Goal: Complete application form

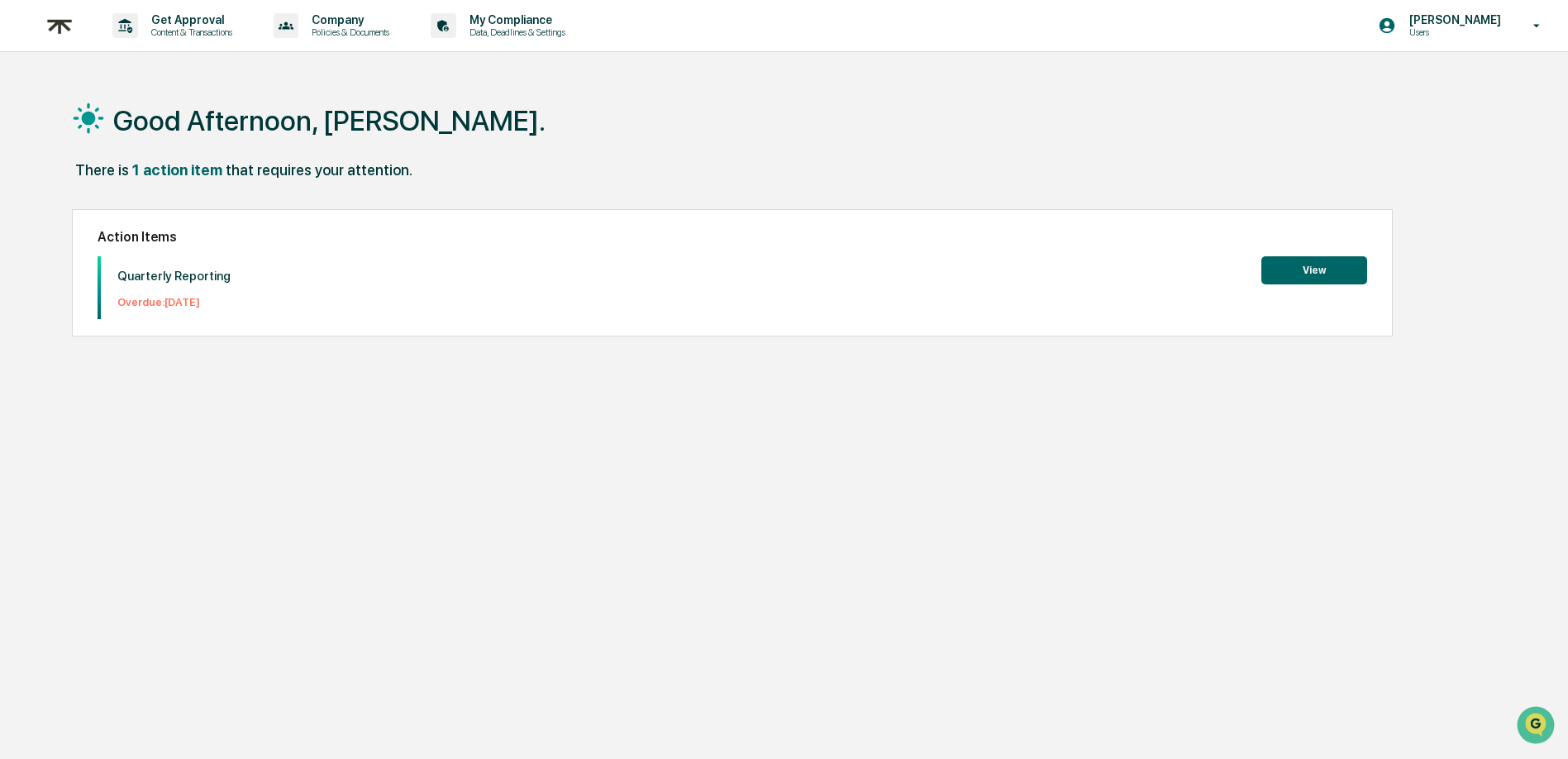
click at [1309, 269] on button "View" at bounding box center [1314, 270] width 106 height 28
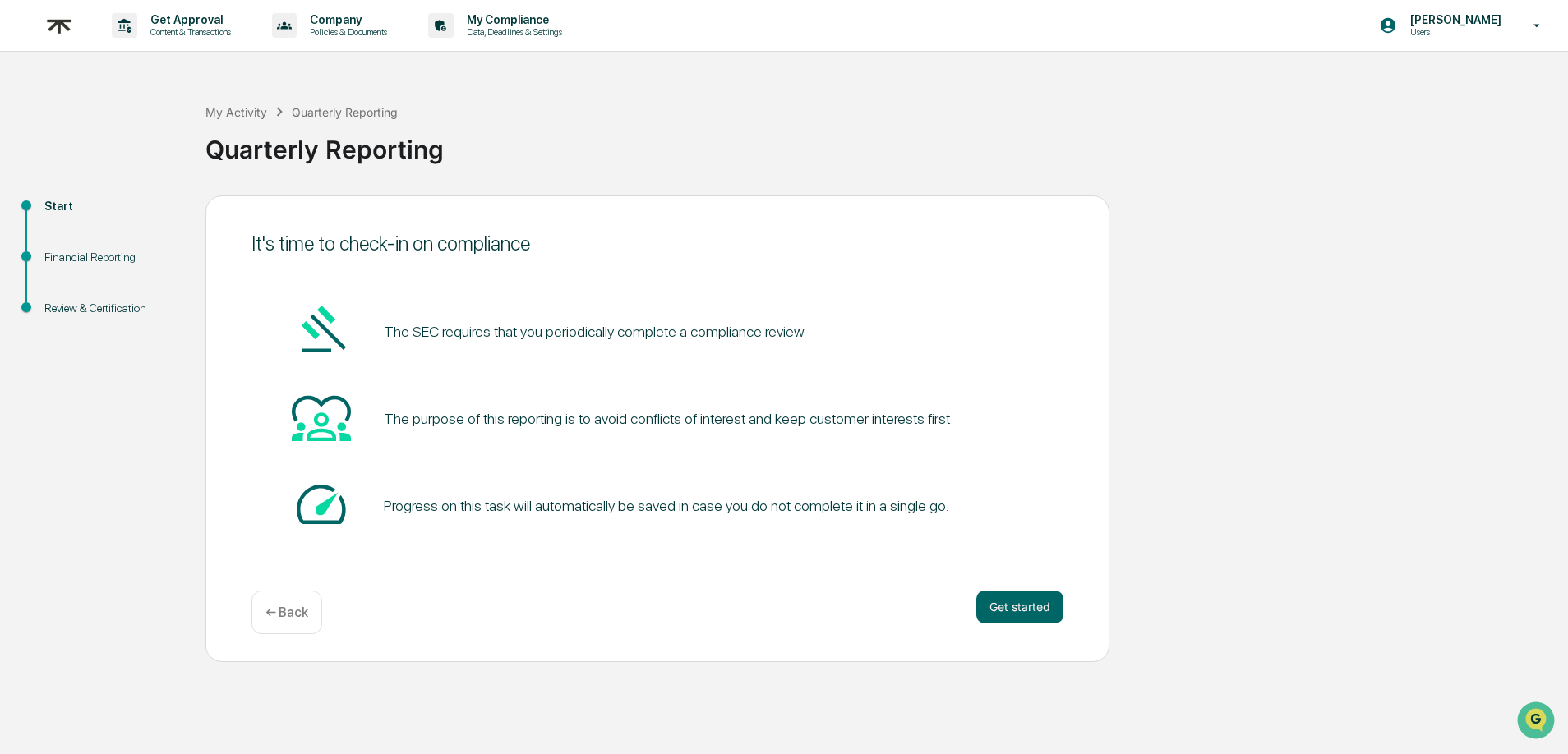
click at [818, 403] on div "The purpose of this reporting is to avoid conflicts of interest and keep custom…" at bounding box center [657, 419] width 812 height 62
click at [998, 619] on button "Get started" at bounding box center [1020, 607] width 87 height 33
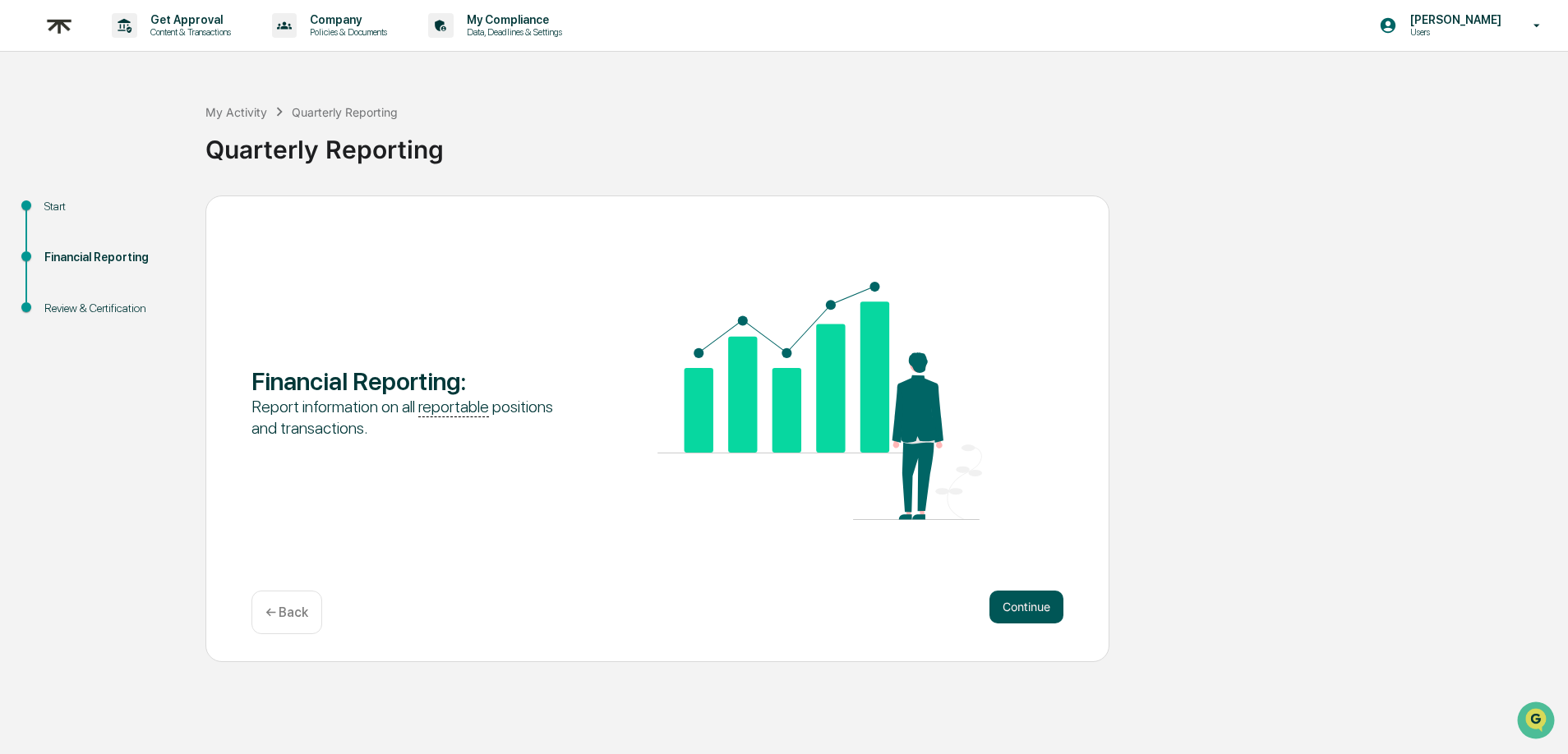
click at [1007, 619] on button "Continue" at bounding box center [1026, 607] width 74 height 33
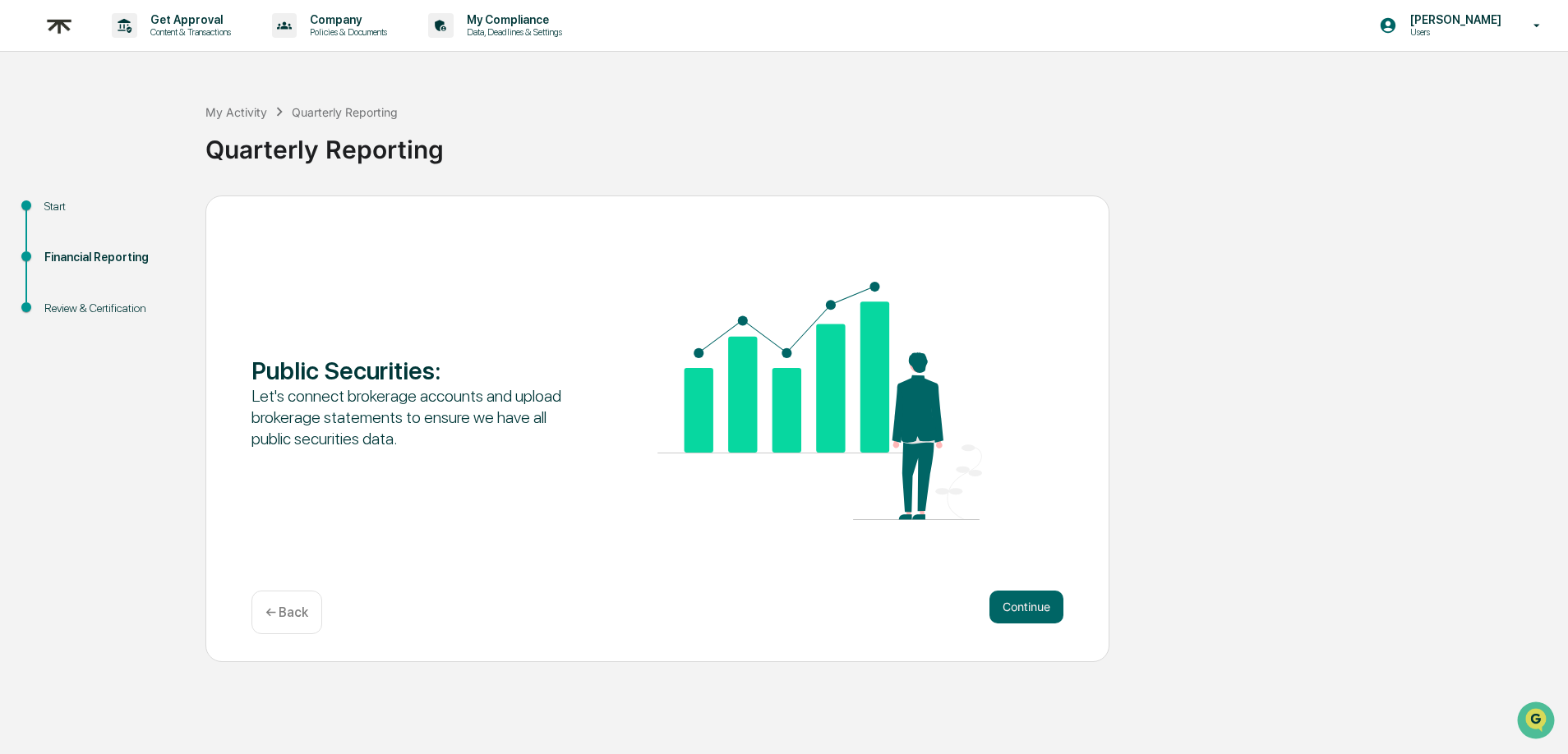
click at [1007, 619] on button "Continue" at bounding box center [1026, 607] width 74 height 33
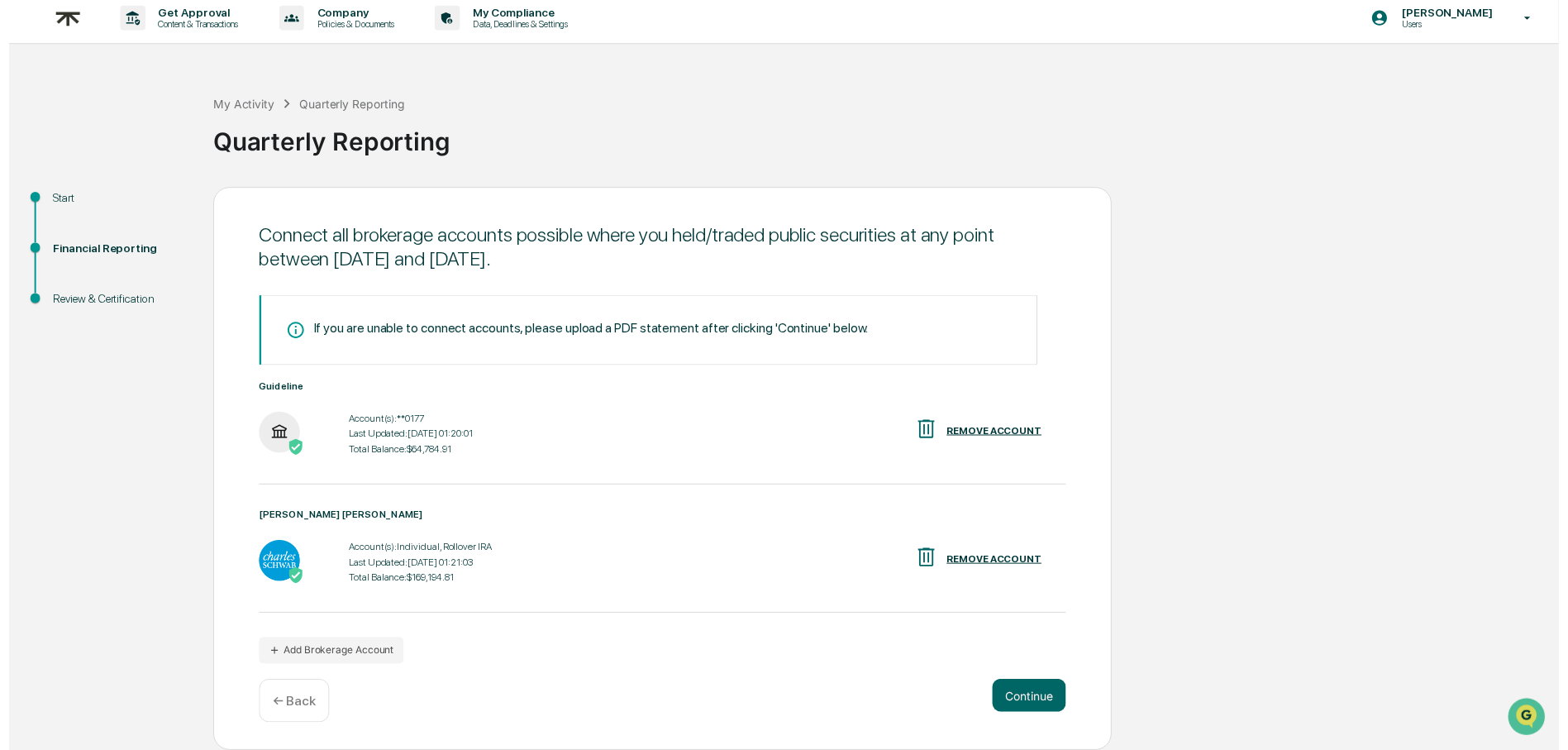
scroll to position [10, 0]
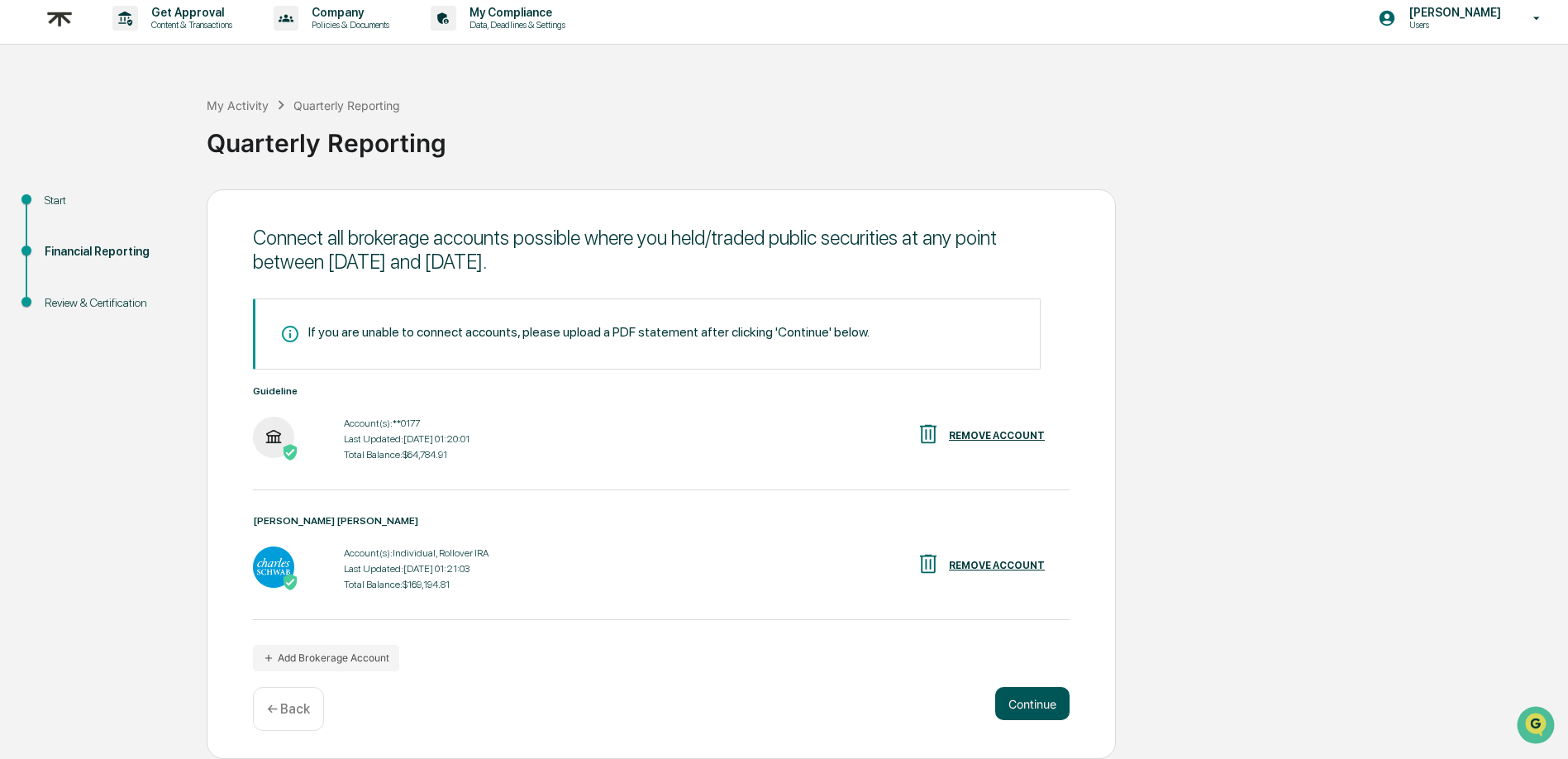
click at [1025, 707] on button "Continue" at bounding box center [1032, 704] width 74 height 33
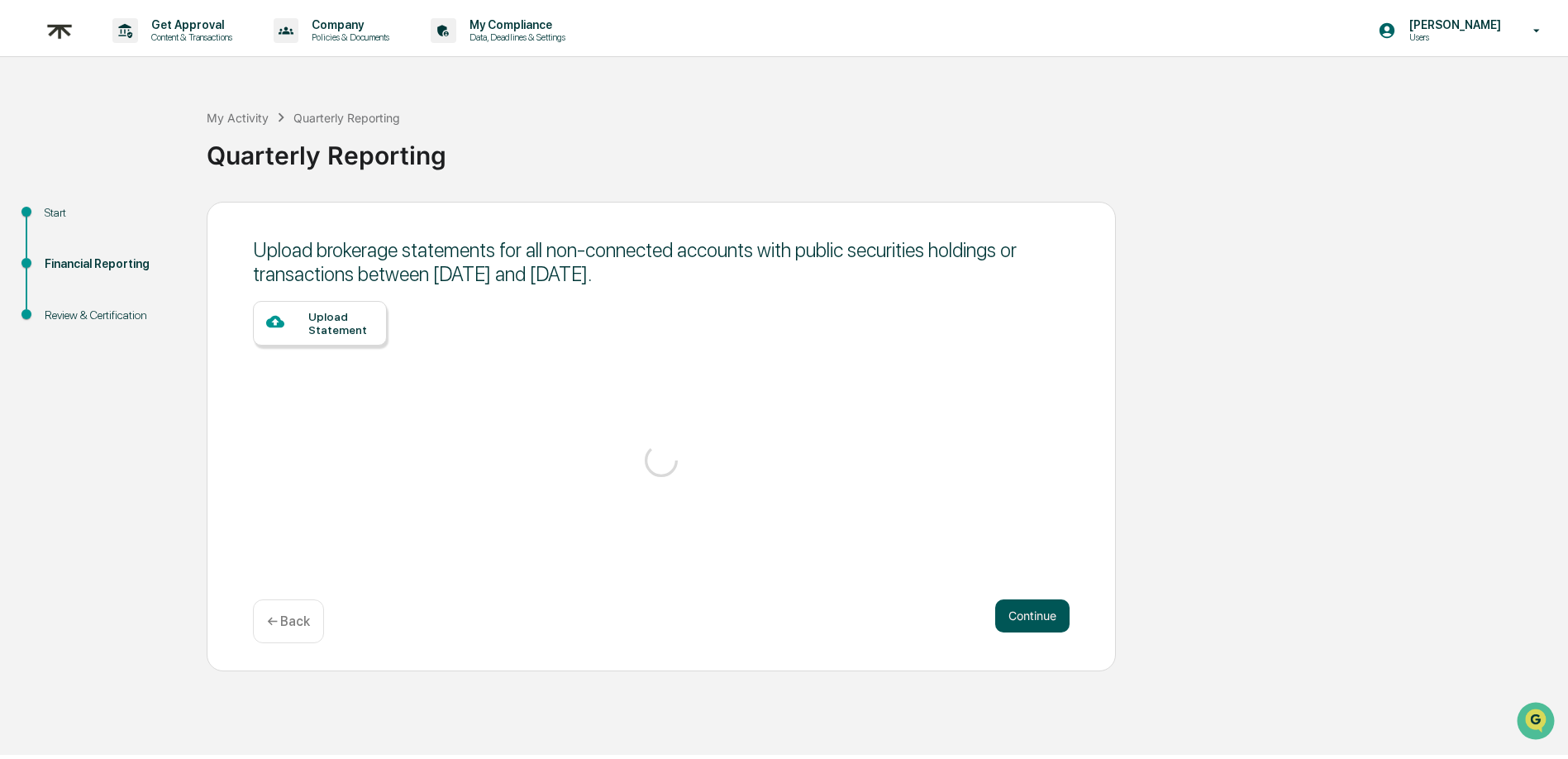
scroll to position [0, 0]
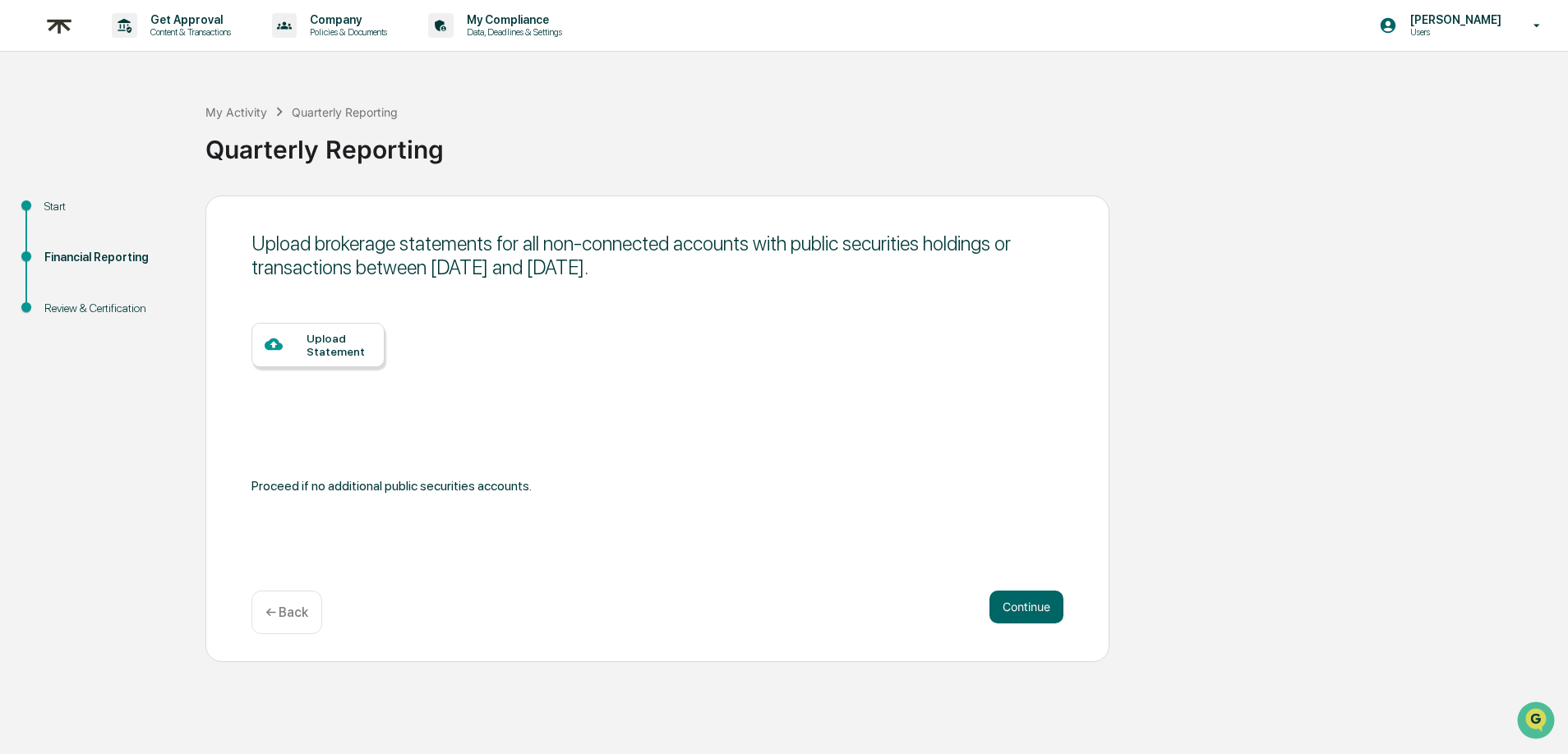
click at [290, 620] on div "← Back" at bounding box center [287, 613] width 70 height 43
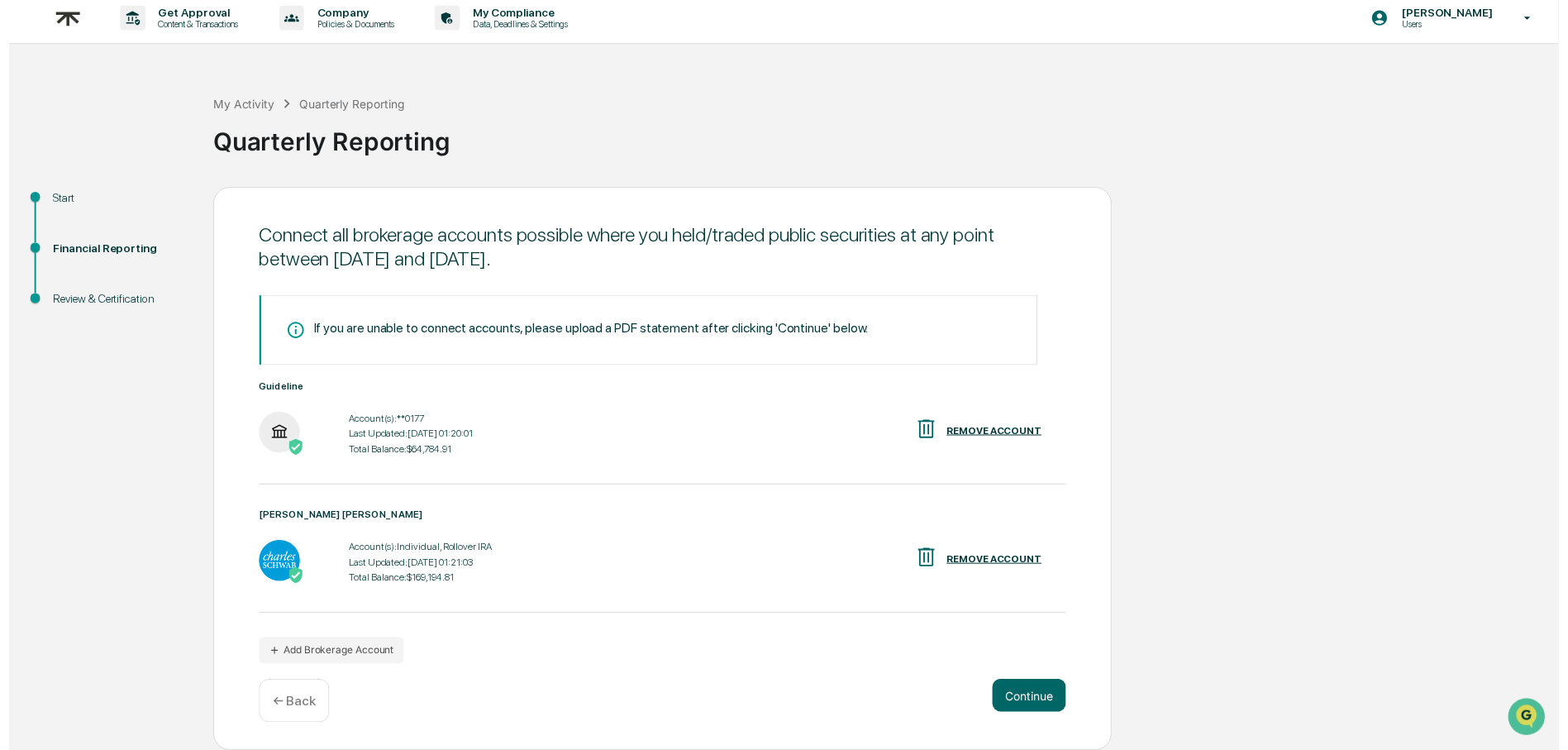
scroll to position [10, 0]
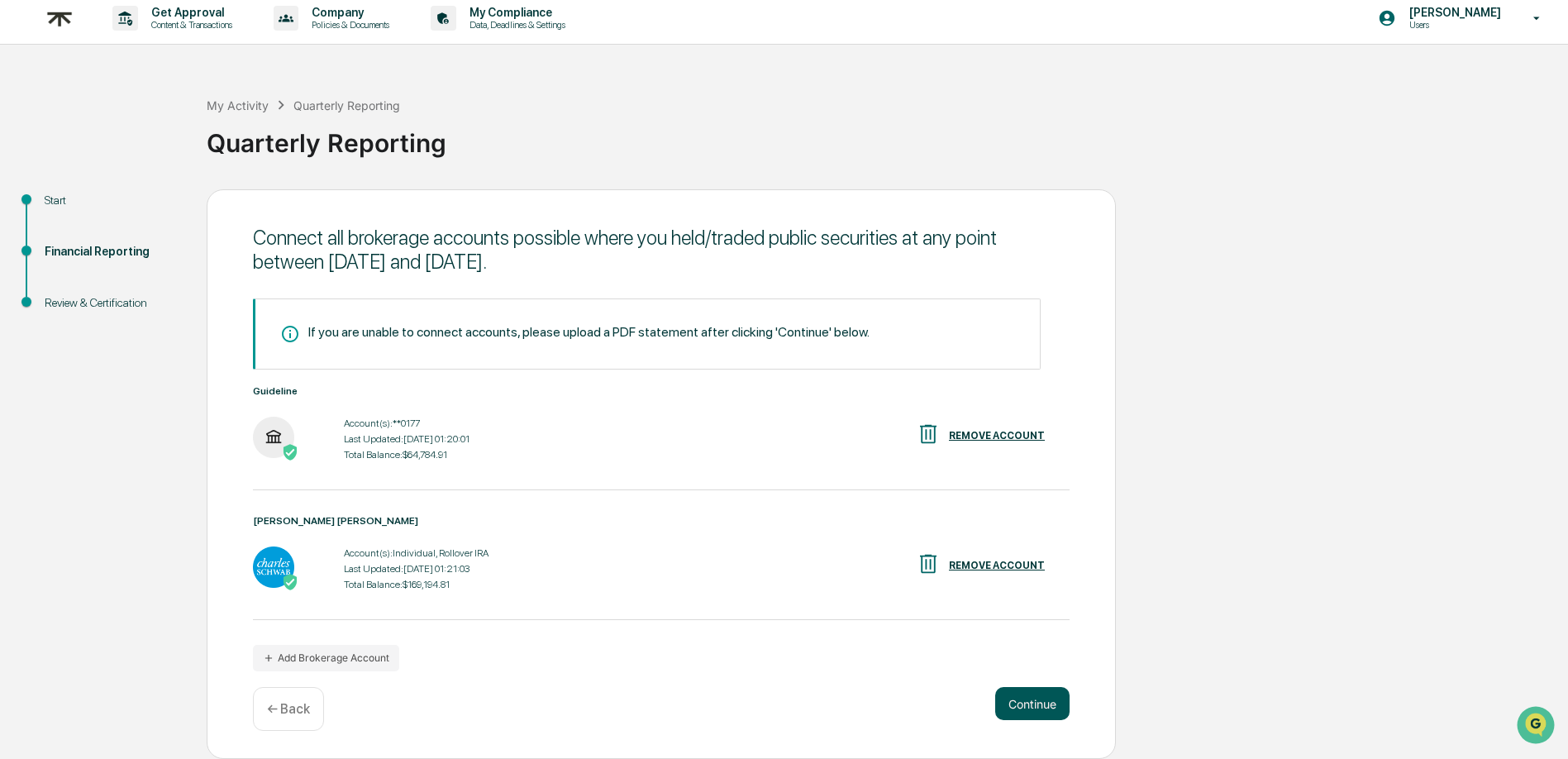
click at [1021, 705] on button "Continue" at bounding box center [1032, 704] width 74 height 33
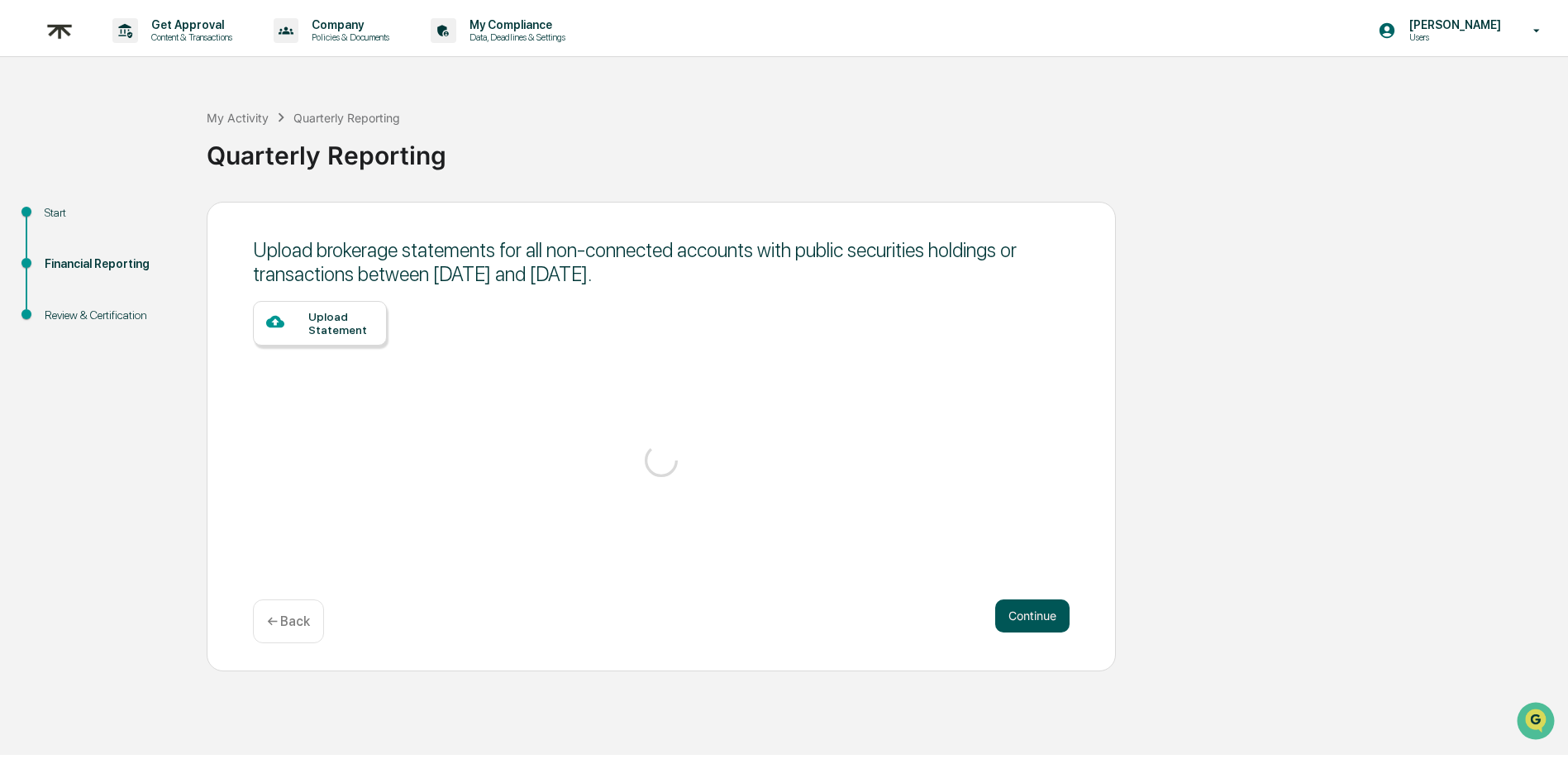
scroll to position [0, 0]
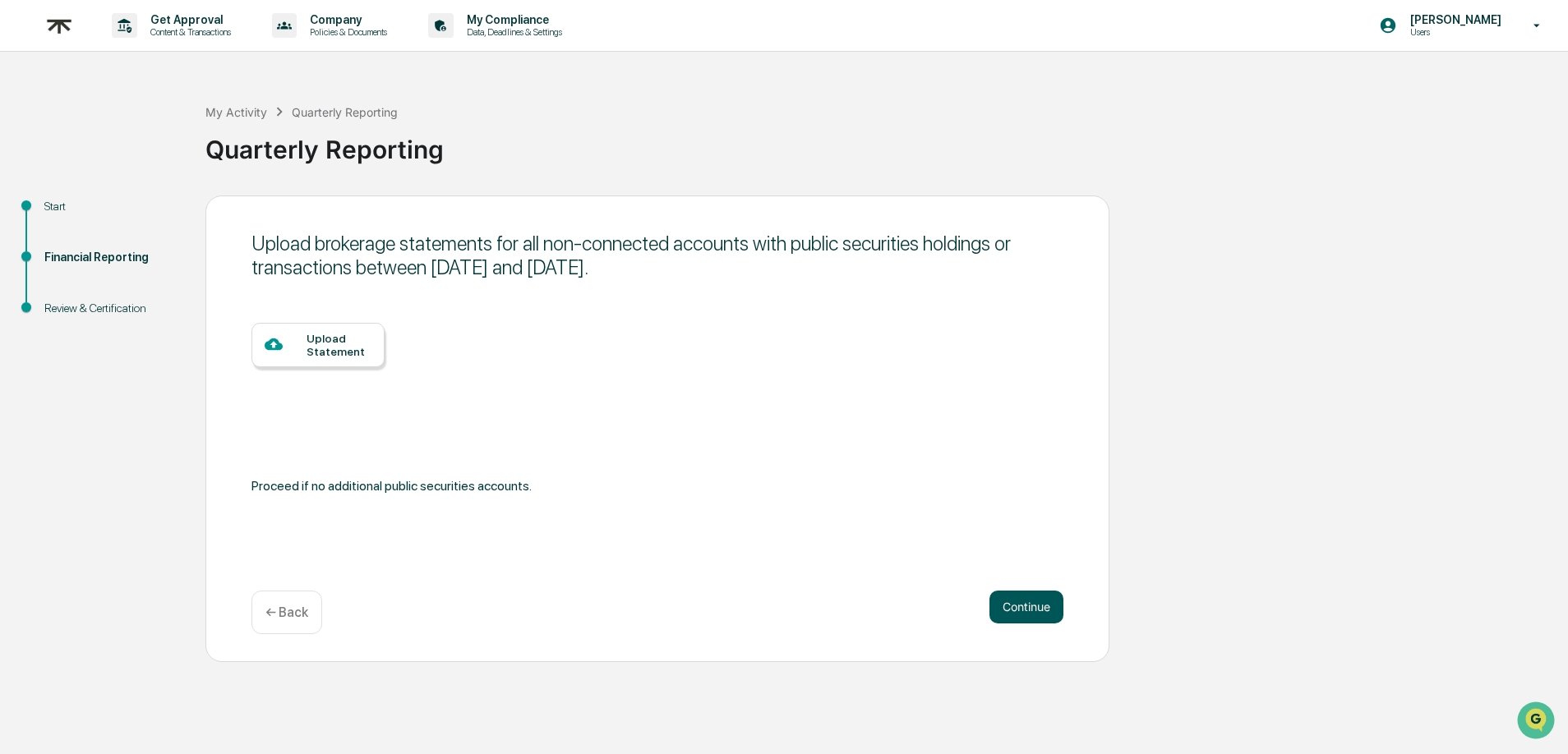
click at [1029, 613] on button "Continue" at bounding box center [1026, 607] width 74 height 33
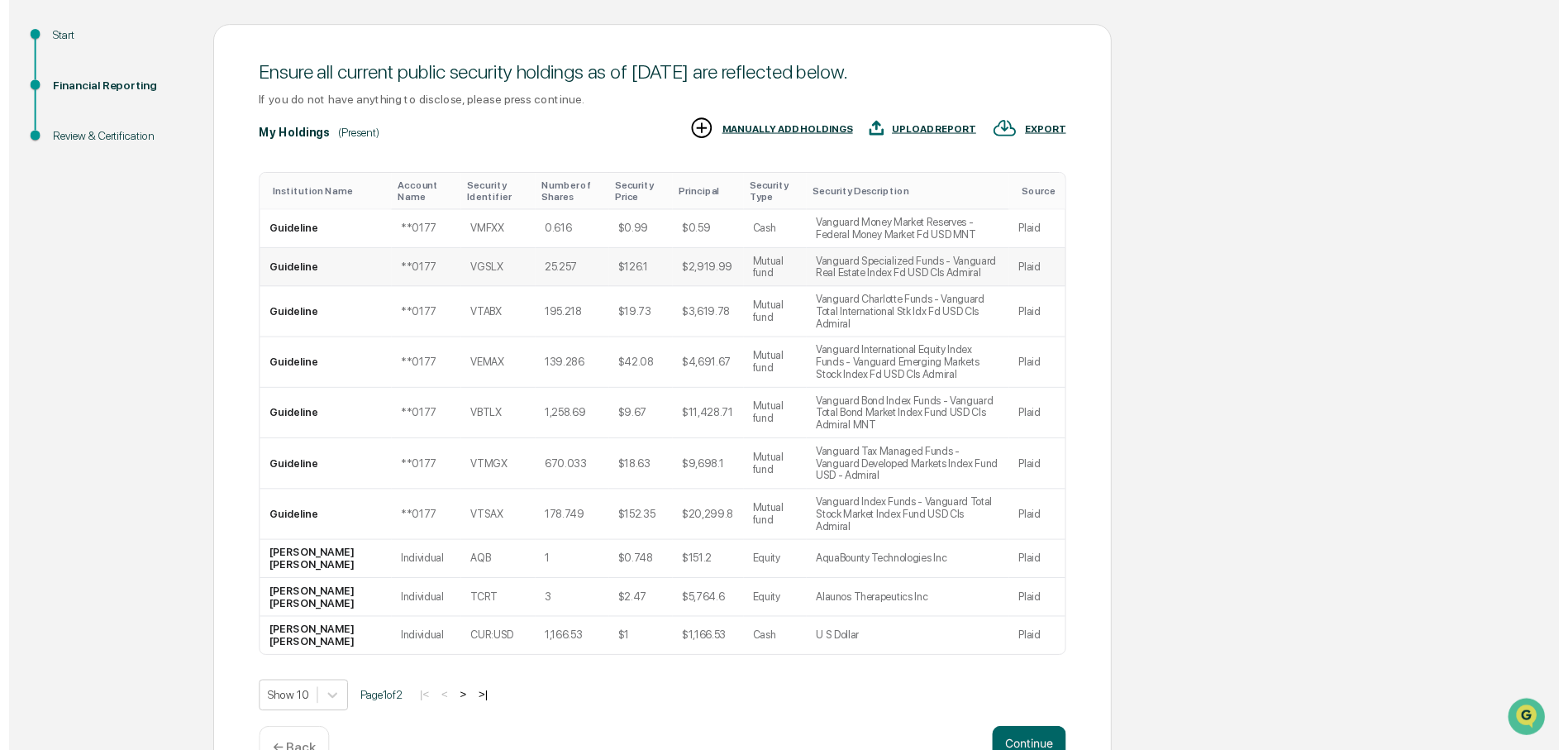
scroll to position [214, 0]
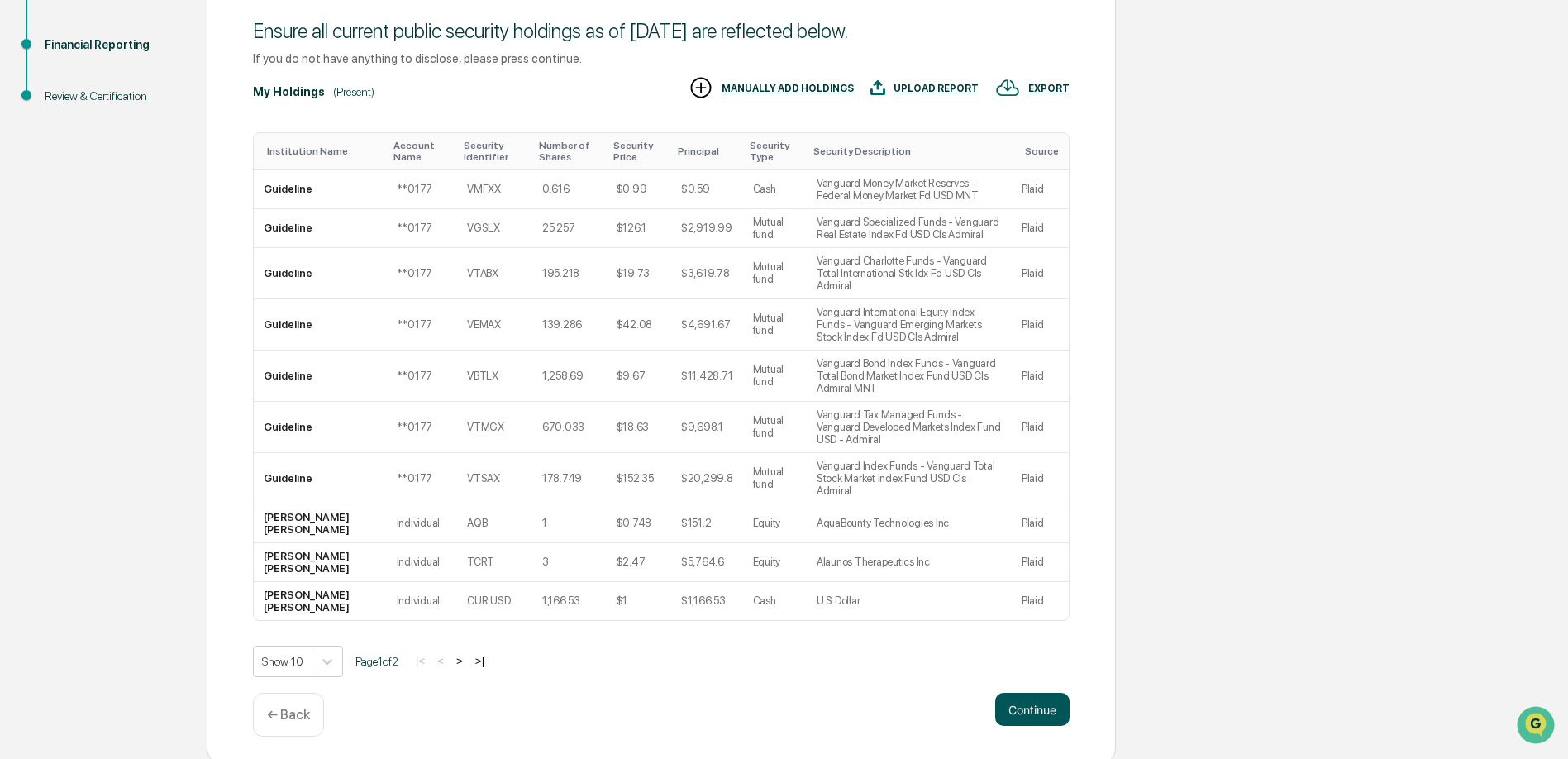
click at [1010, 700] on button "Continue" at bounding box center [1032, 709] width 74 height 33
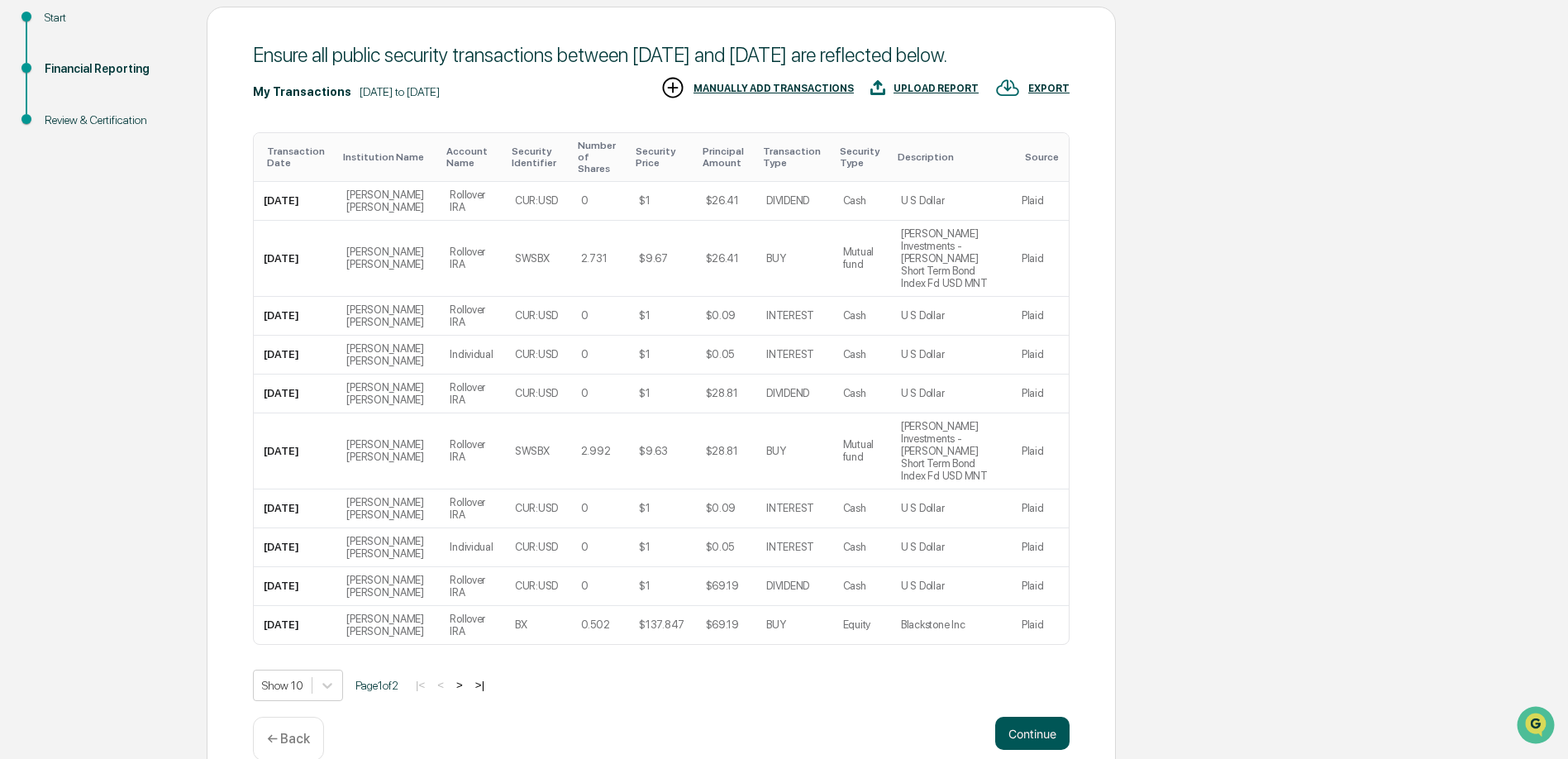
scroll to position [226, 0]
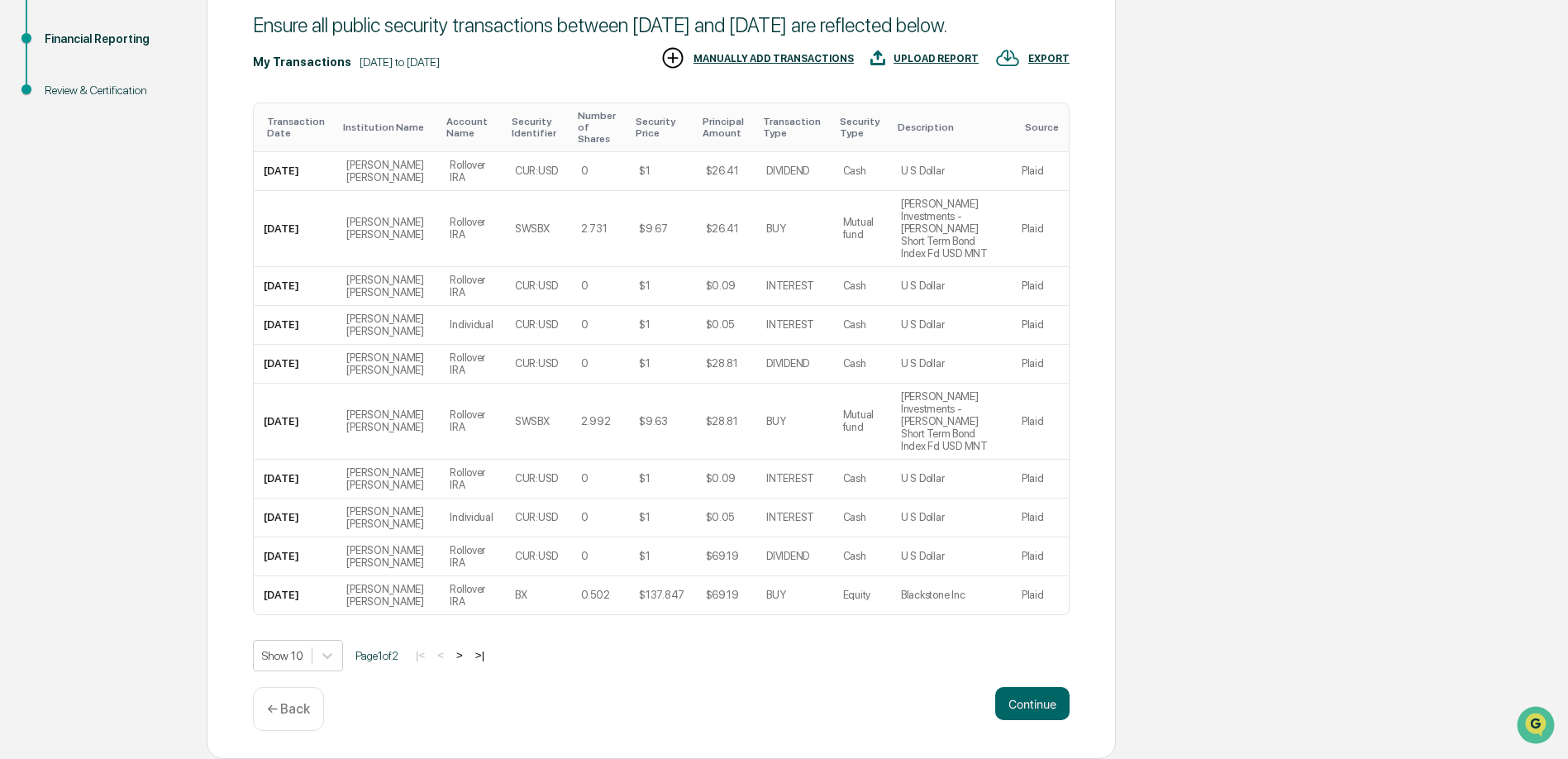
click at [489, 655] on button ">|" at bounding box center [480, 655] width 19 height 14
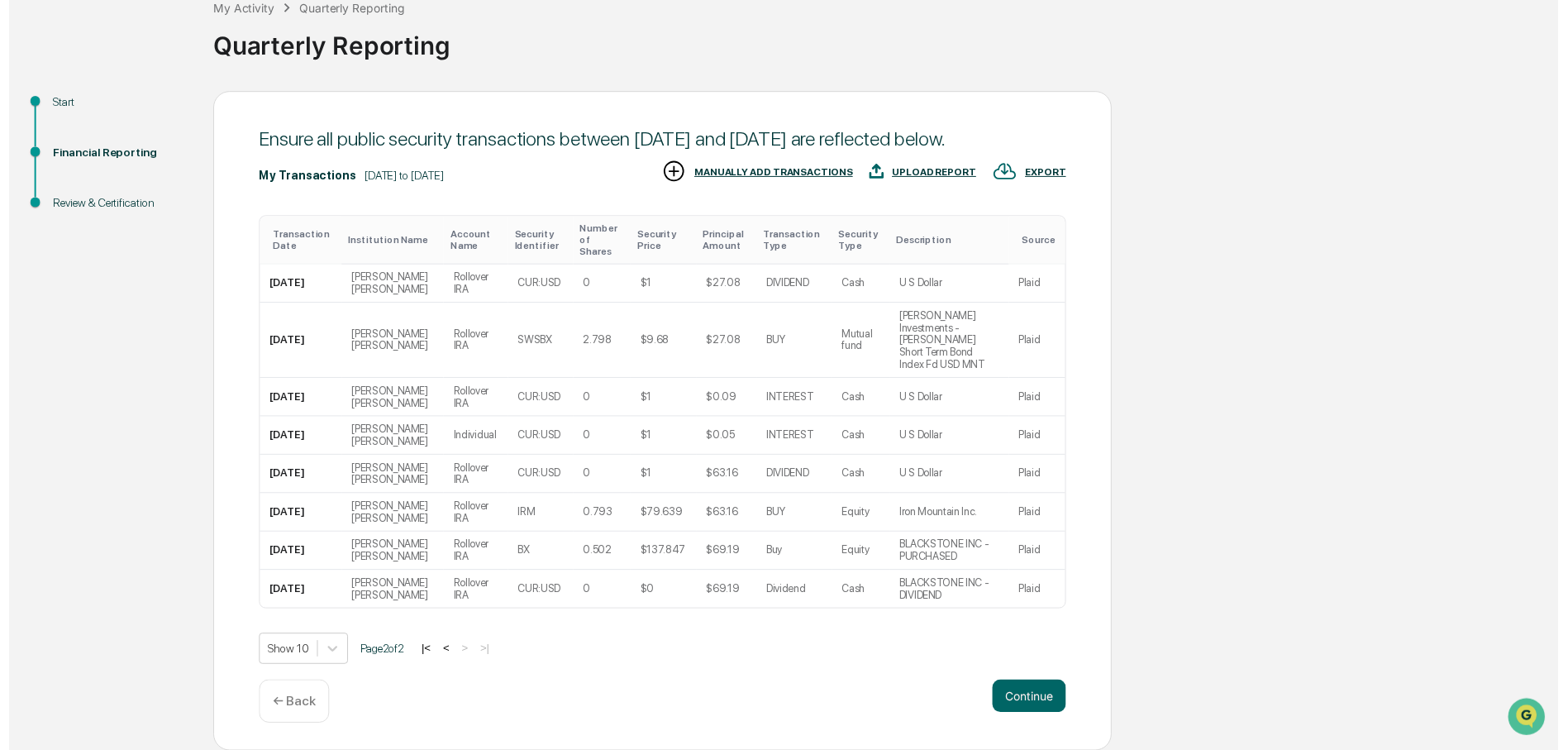
scroll to position [119, 0]
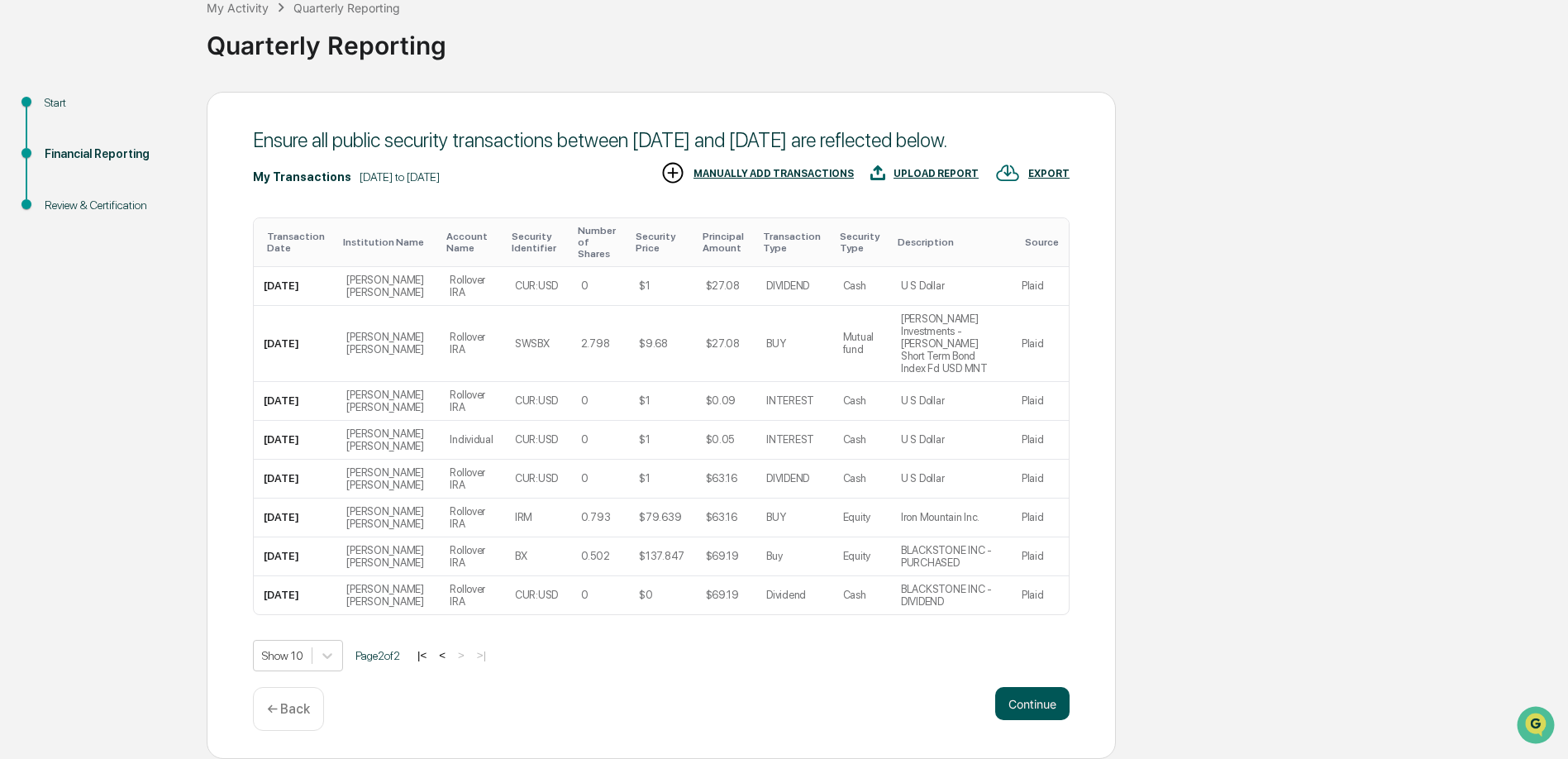
click at [1032, 707] on button "Continue" at bounding box center [1032, 704] width 74 height 33
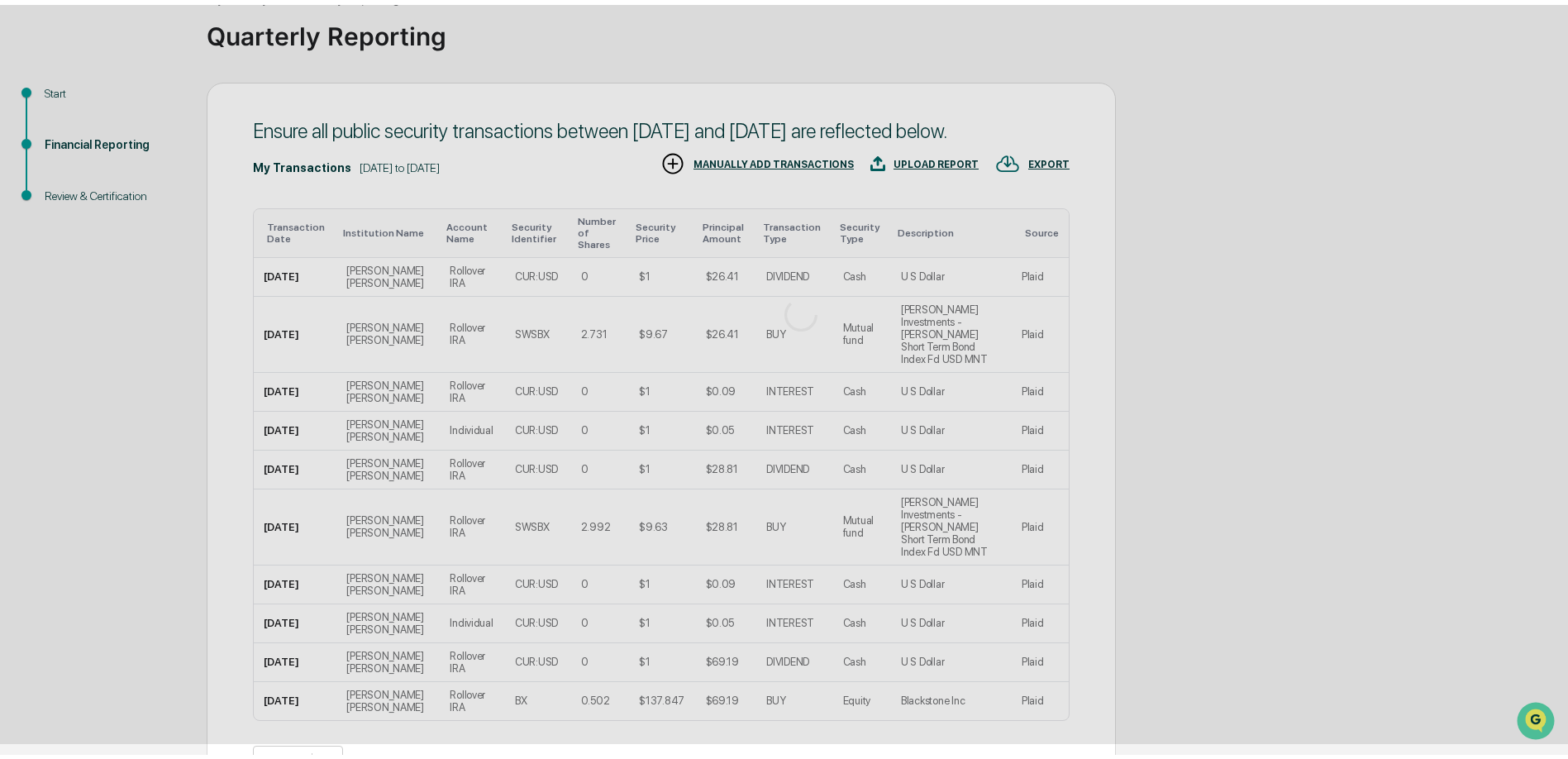
scroll to position [0, 0]
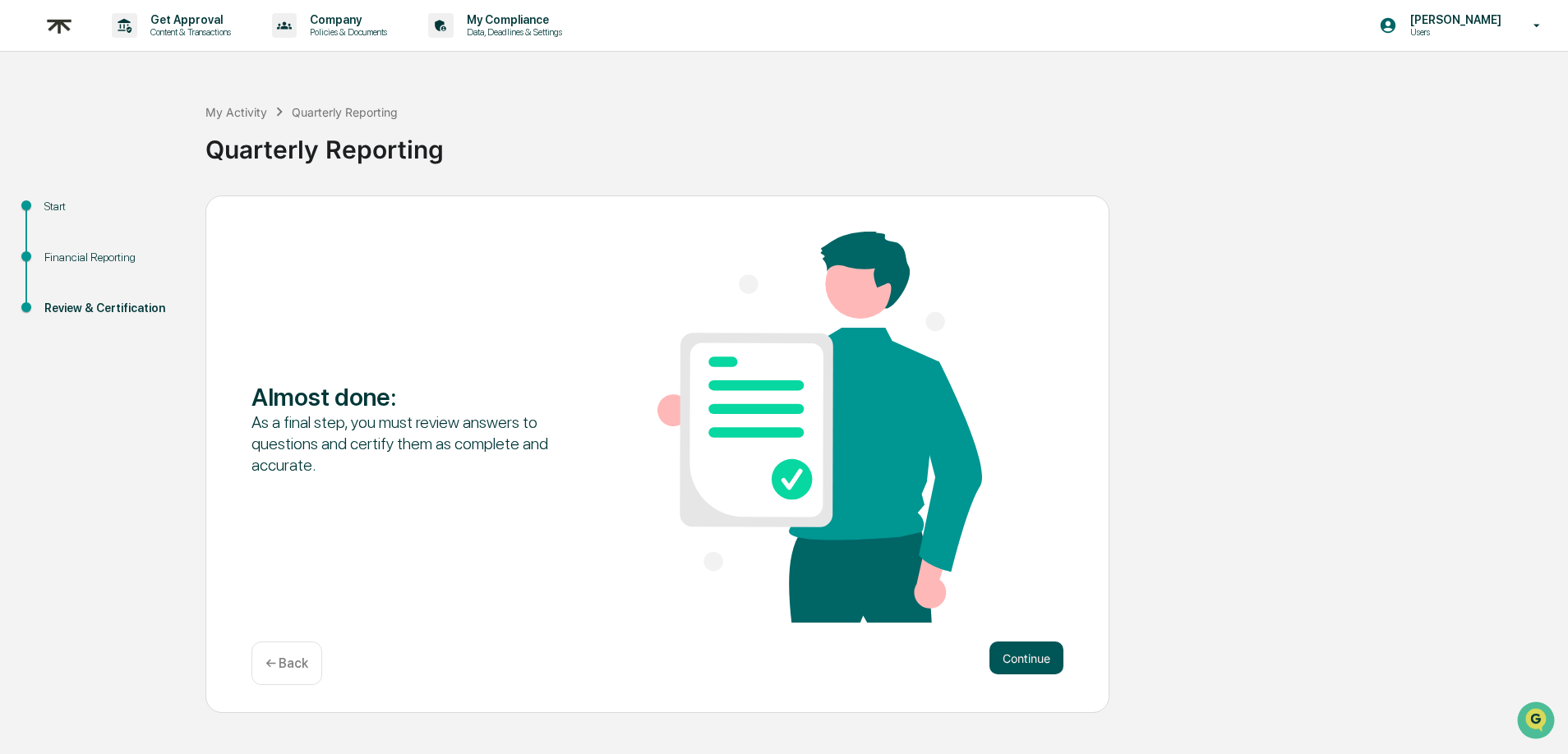
click at [1025, 665] on button "Continue" at bounding box center [1026, 658] width 74 height 33
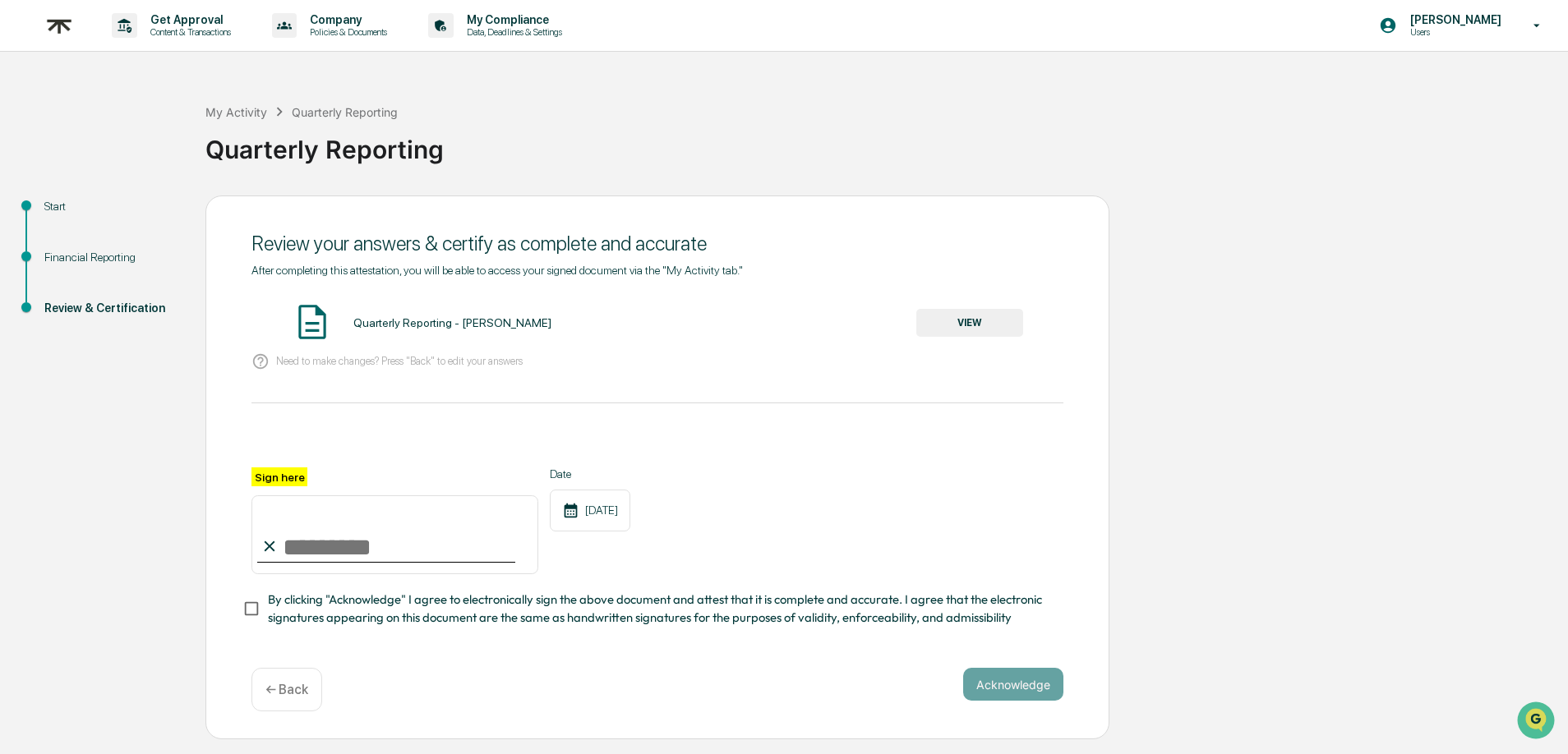
click at [293, 547] on input "Sign here" at bounding box center [395, 534] width 287 height 79
type input "*******"
type input "**********"
click at [778, 523] on div "**********" at bounding box center [657, 521] width 812 height 107
click at [773, 581] on div "**********" at bounding box center [657, 547] width 812 height 160
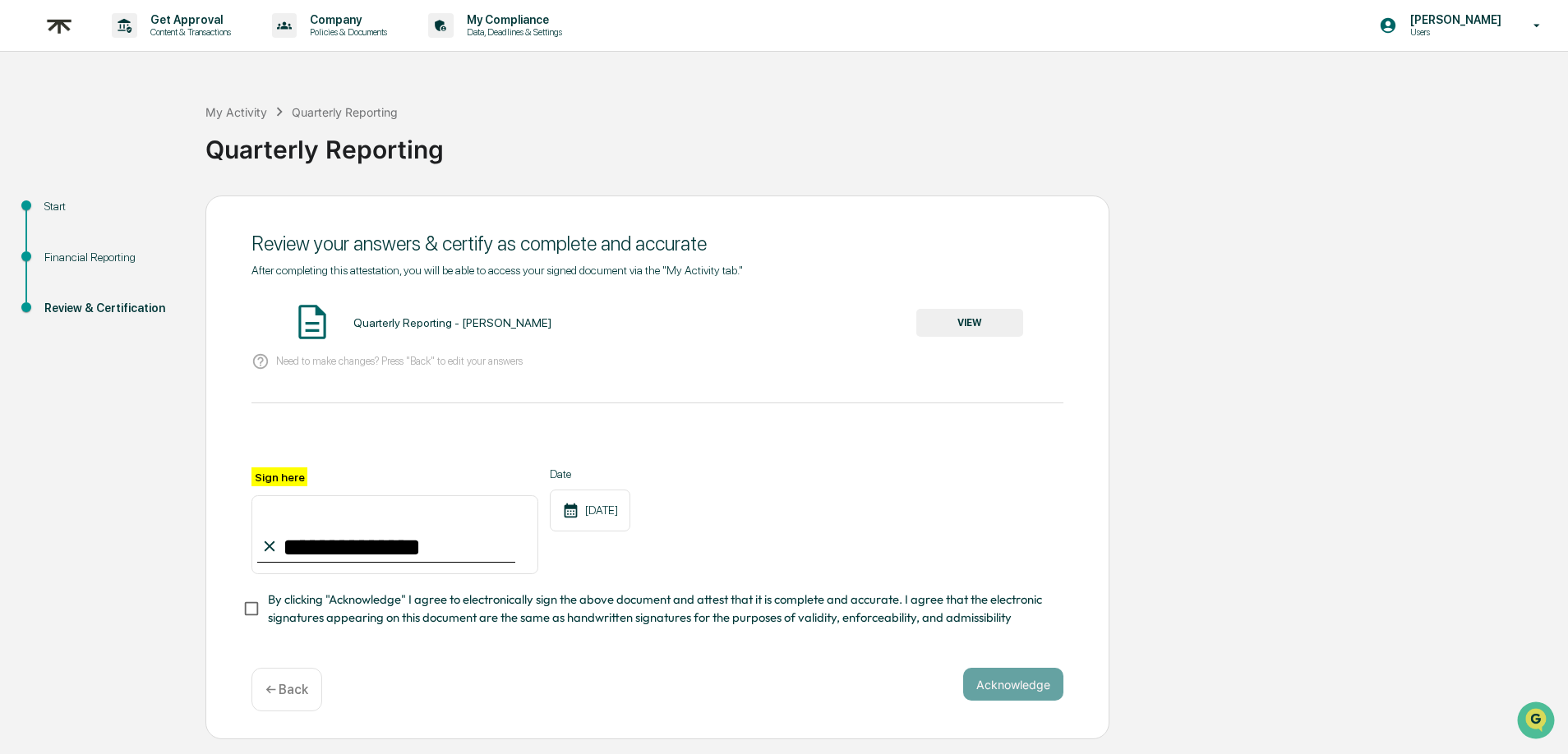
click at [773, 598] on span "By clicking "Acknowledge" I agree to electronically sign the above document and…" at bounding box center [659, 609] width 782 height 37
click at [1005, 674] on button "Acknowledge" at bounding box center [1014, 685] width 101 height 33
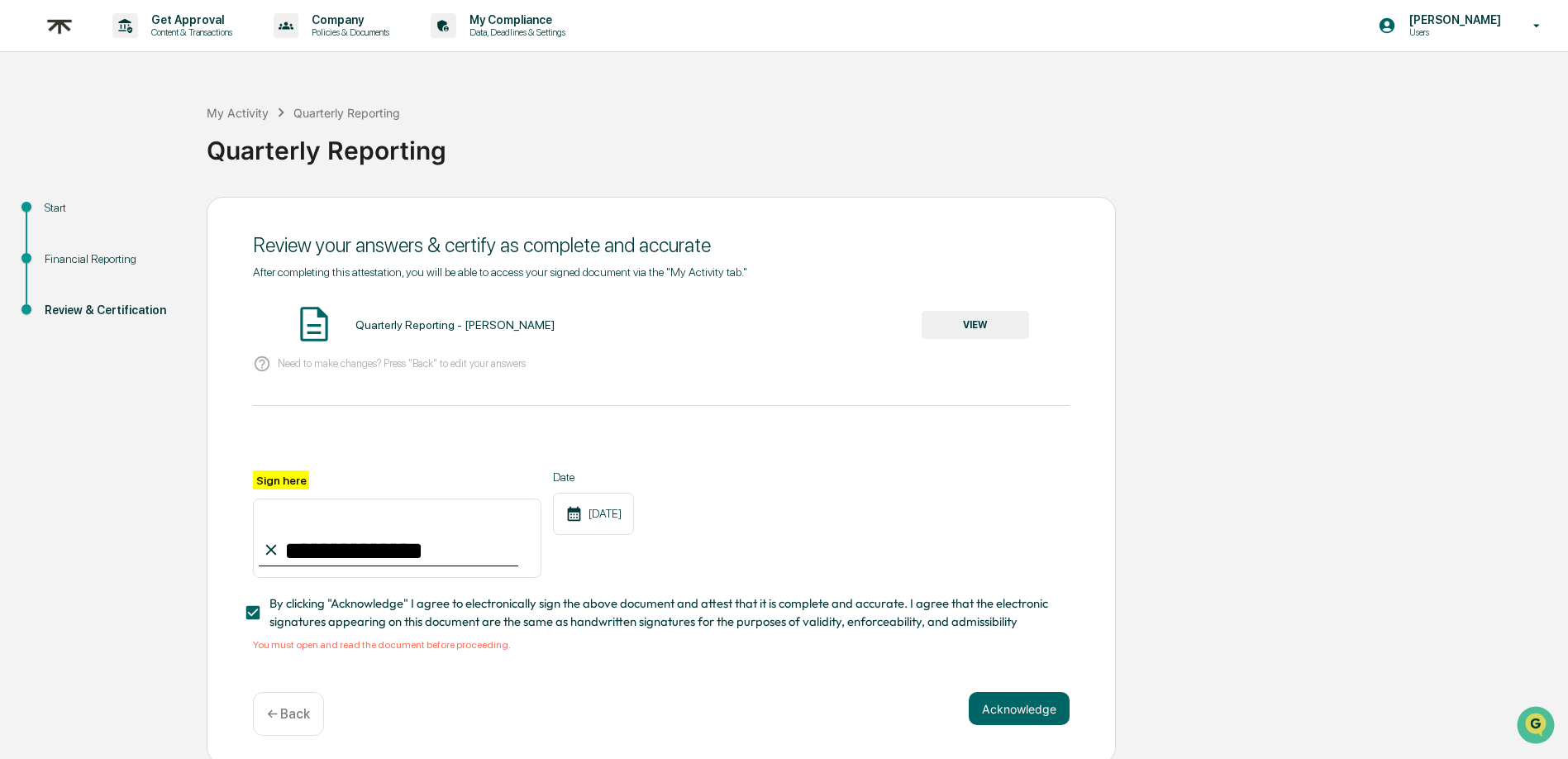
click at [980, 325] on button "VIEW" at bounding box center [975, 325] width 107 height 28
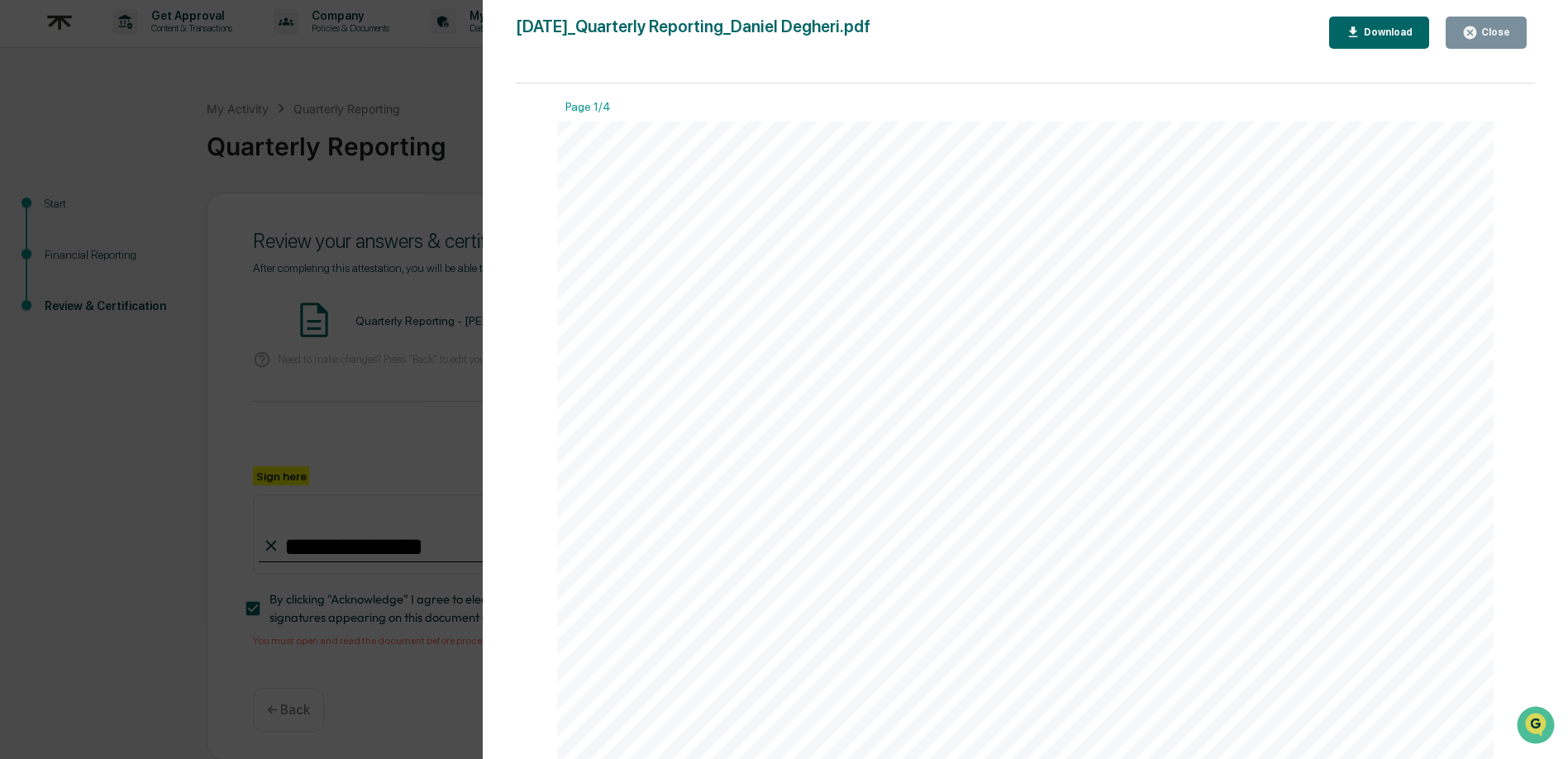
click at [1489, 34] on div "Close" at bounding box center [1494, 31] width 32 height 11
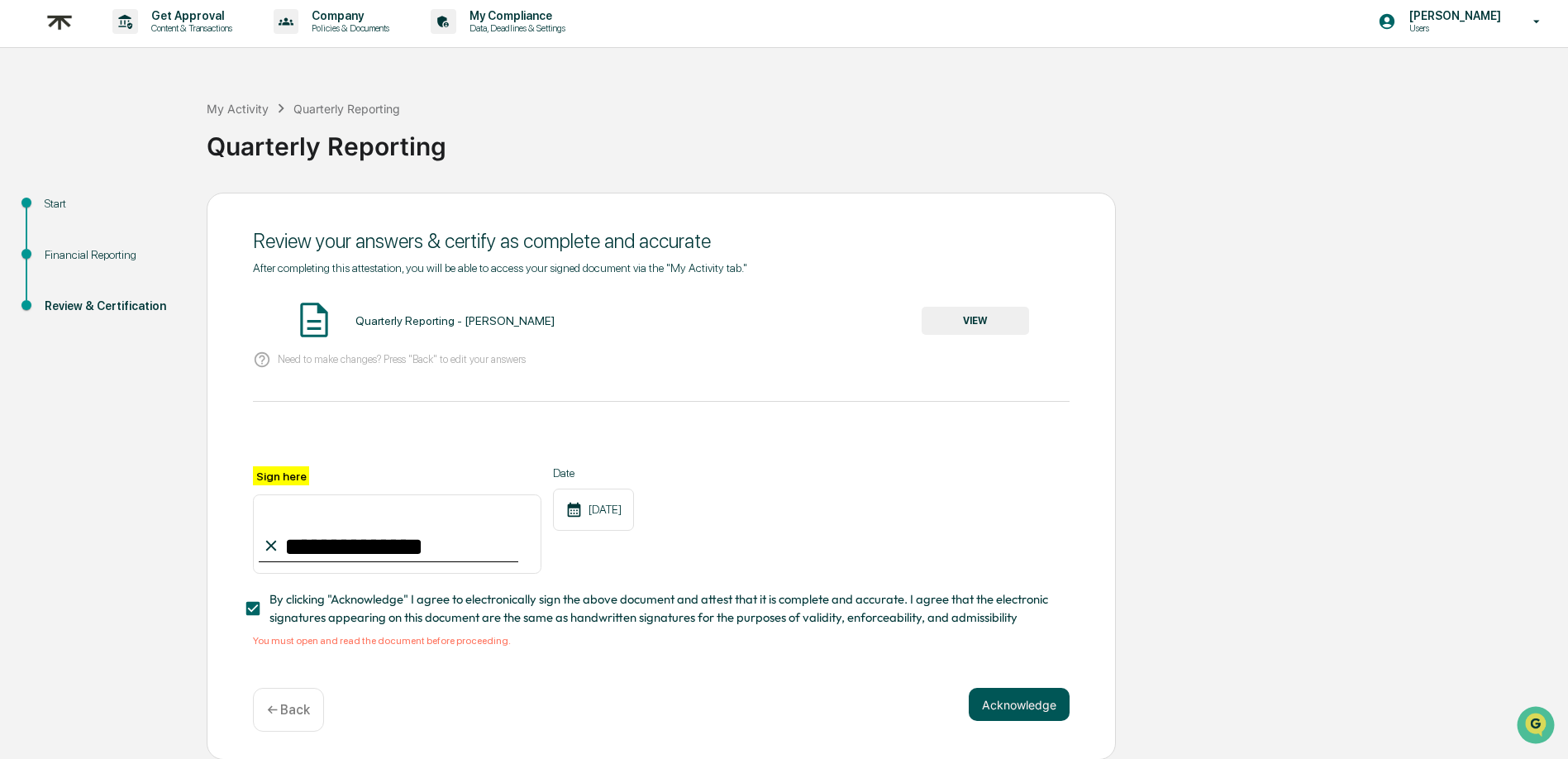
click at [1049, 693] on button "Acknowledge" at bounding box center [1020, 705] width 101 height 33
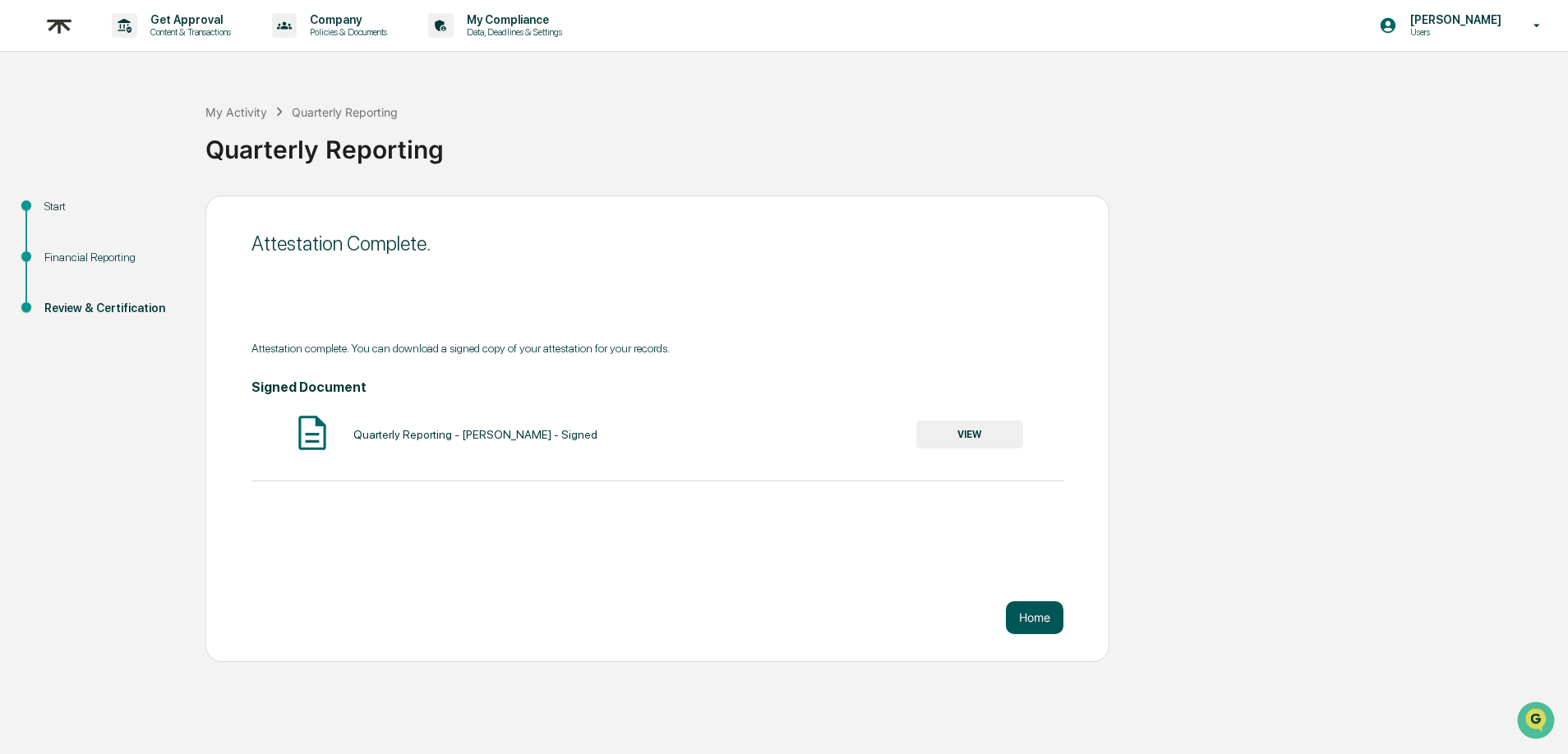
click at [1041, 609] on button "Home" at bounding box center [1035, 618] width 57 height 33
